Goal: Find specific page/section: Find specific page/section

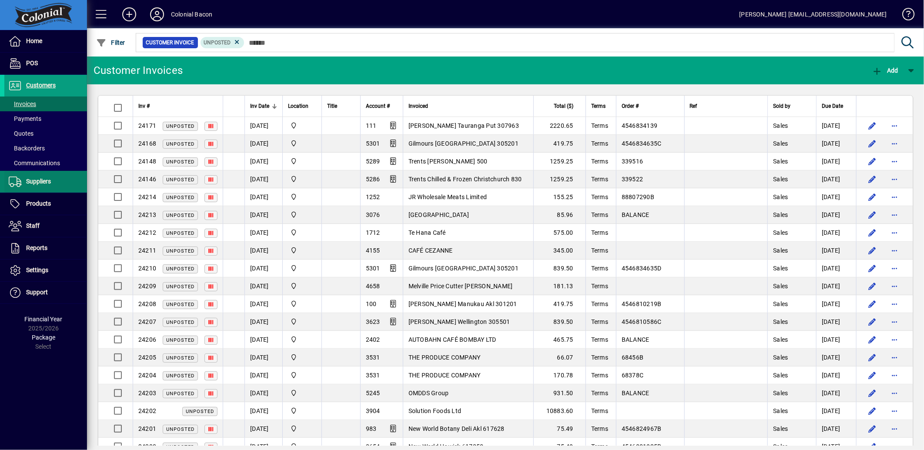
click at [42, 186] on span "Suppliers" at bounding box center [27, 182] width 47 height 10
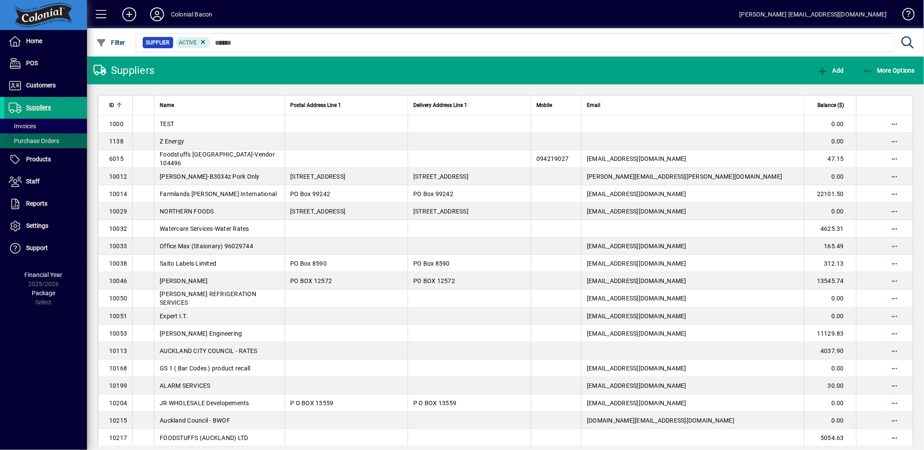
click at [36, 141] on span "Purchase Orders" at bounding box center [34, 141] width 50 height 7
